Goal: Information Seeking & Learning: Understand process/instructions

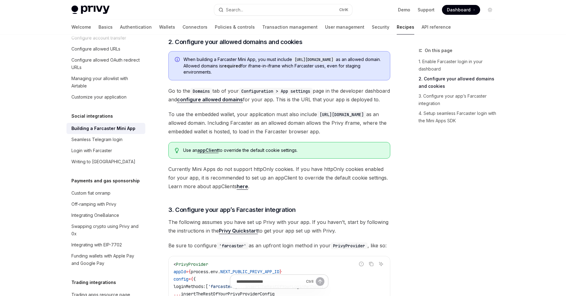
scroll to position [307, 0]
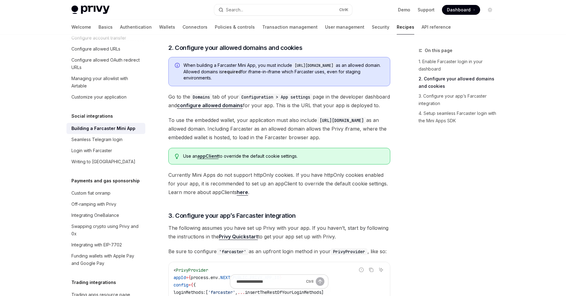
drag, startPoint x: 342, startPoint y: 64, endPoint x: 307, endPoint y: 67, distance: 35.5
click at [307, 67] on code "[URL][DOMAIN_NAME]" at bounding box center [314, 65] width 44 height 6
drag, startPoint x: 345, startPoint y: 65, endPoint x: 300, endPoint y: 66, distance: 44.6
click at [298, 66] on code "[URL][DOMAIN_NAME]" at bounding box center [314, 65] width 44 height 6
copy code "[URL][DOMAIN_NAME]"
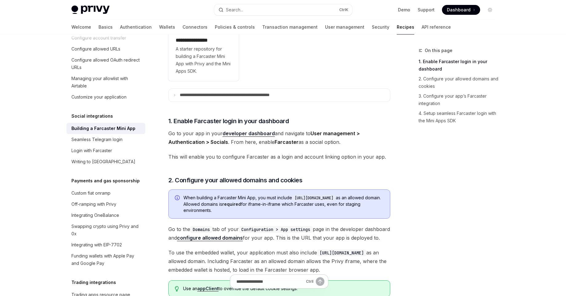
scroll to position [158, 0]
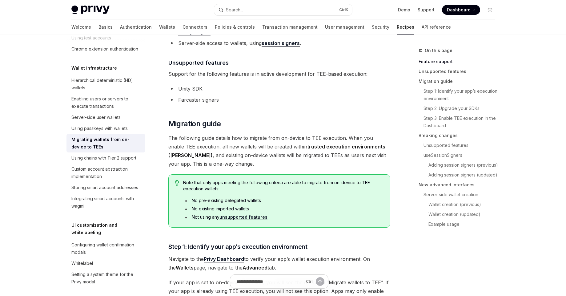
scroll to position [218, 0]
